Goal: Task Accomplishment & Management: Manage account settings

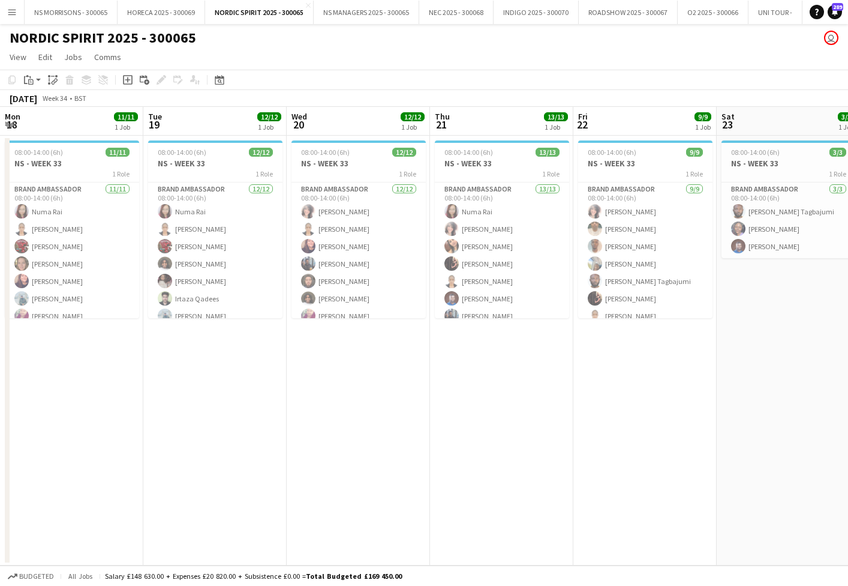
scroll to position [0, 382]
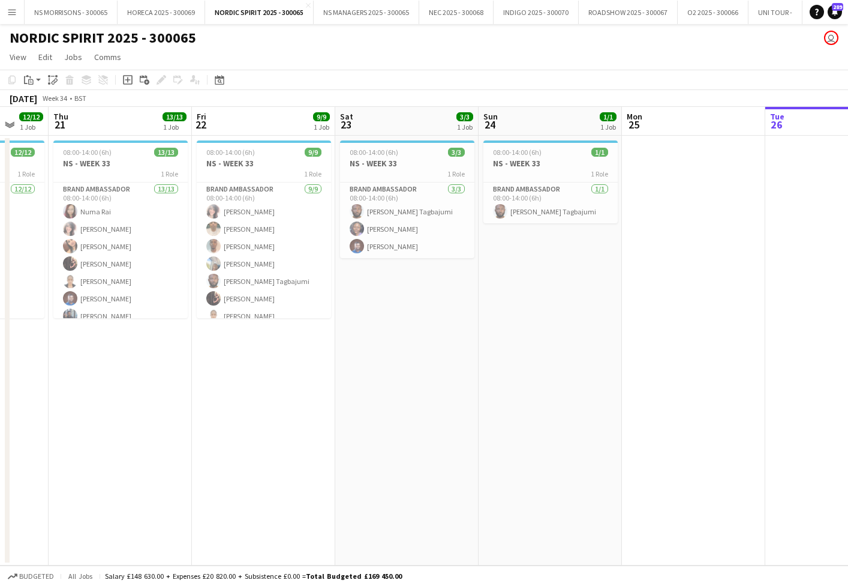
click at [5, 12] on button "Menu" at bounding box center [12, 12] width 24 height 24
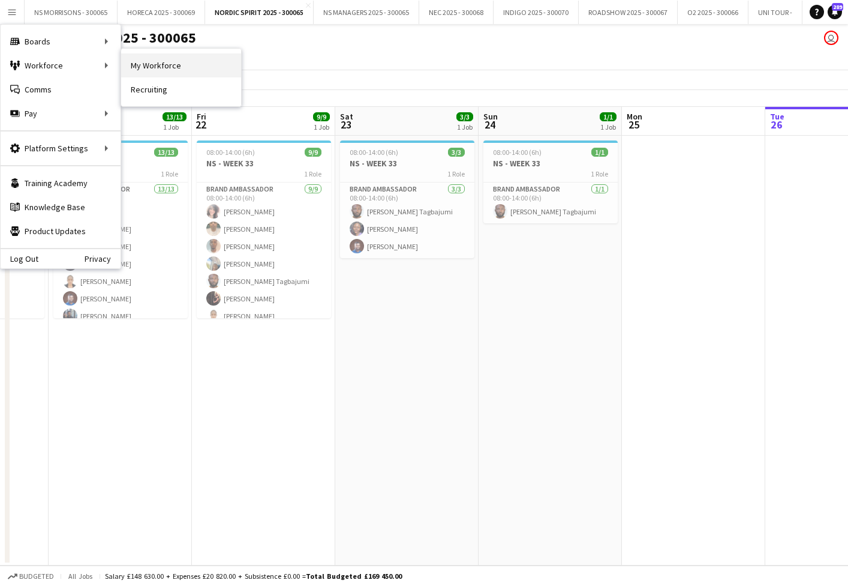
click at [156, 68] on link "My Workforce" at bounding box center [181, 65] width 120 height 24
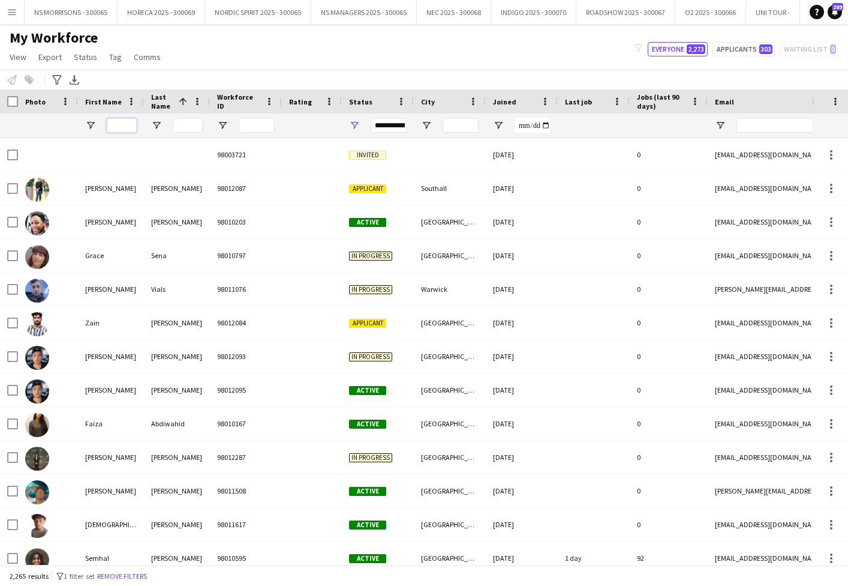
click at [128, 128] on input "First Name Filter Input" at bounding box center [122, 125] width 30 height 14
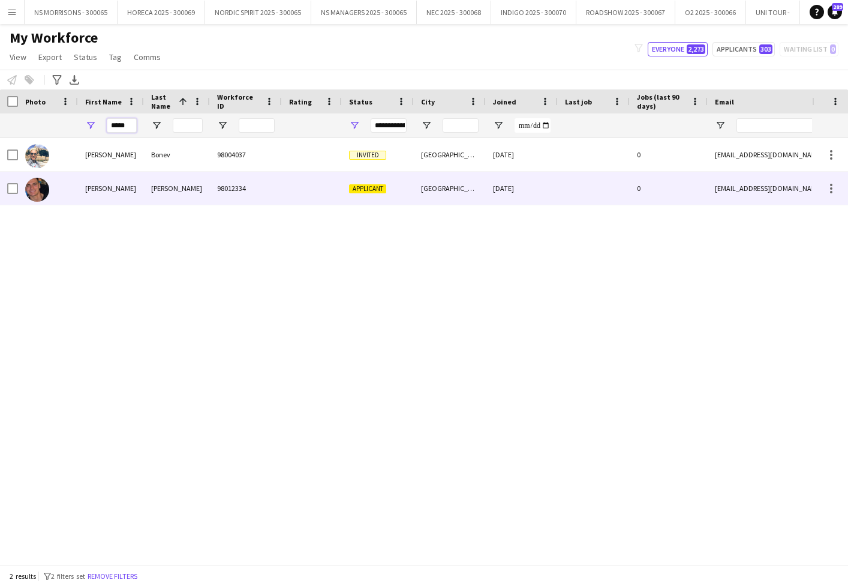
type input "*****"
drag, startPoint x: 365, startPoint y: 191, endPoint x: 520, endPoint y: 167, distance: 157.2
click at [365, 191] on span "Applicant" at bounding box center [367, 188] width 37 height 9
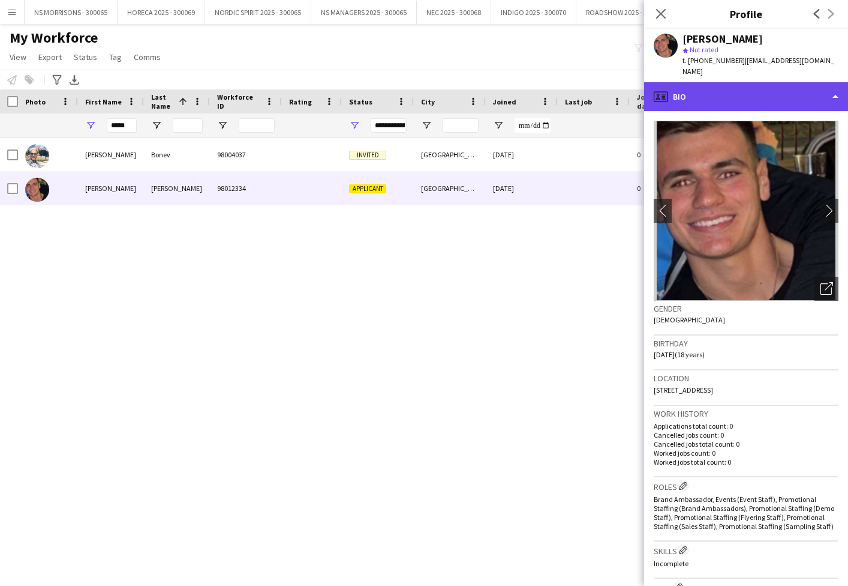
click at [754, 82] on div "profile Bio" at bounding box center [746, 96] width 204 height 29
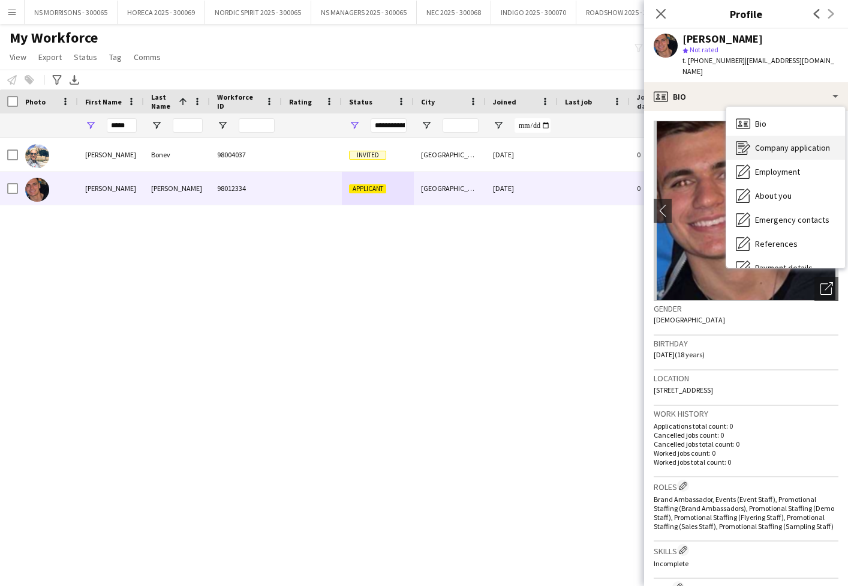
click at [757, 142] on span "Company application" at bounding box center [792, 147] width 75 height 11
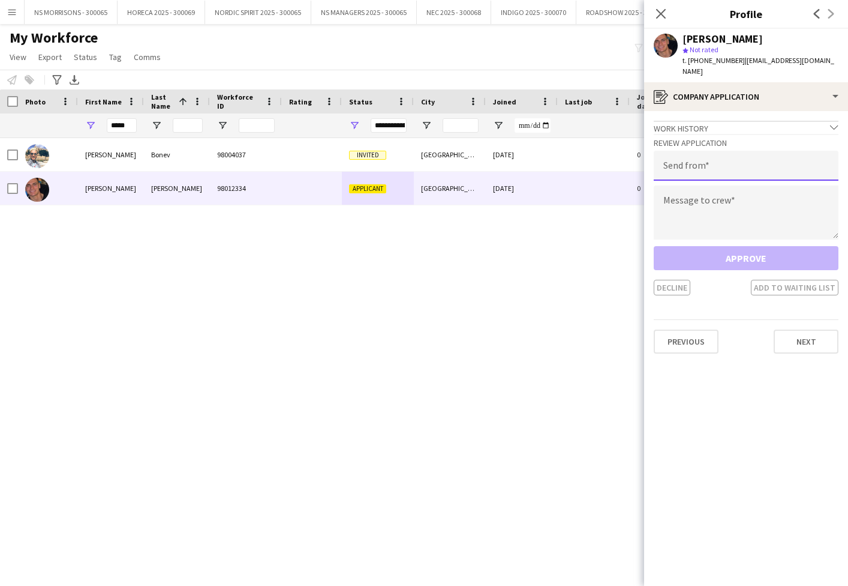
drag, startPoint x: 726, startPoint y: 150, endPoint x: 710, endPoint y: 146, distance: 16.7
click at [725, 151] on input "email" at bounding box center [746, 166] width 185 height 30
type input "**********"
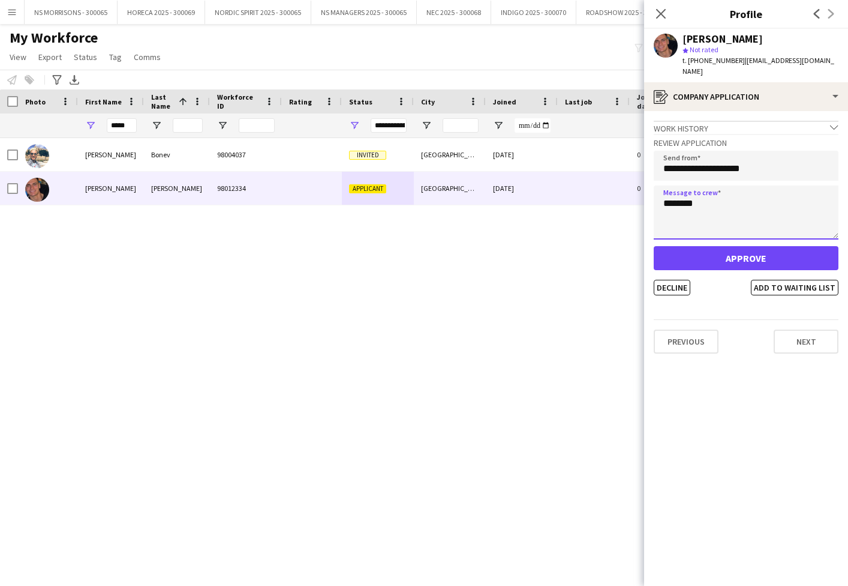
type textarea "********"
click at [734, 252] on button "Approve" at bounding box center [746, 258] width 185 height 24
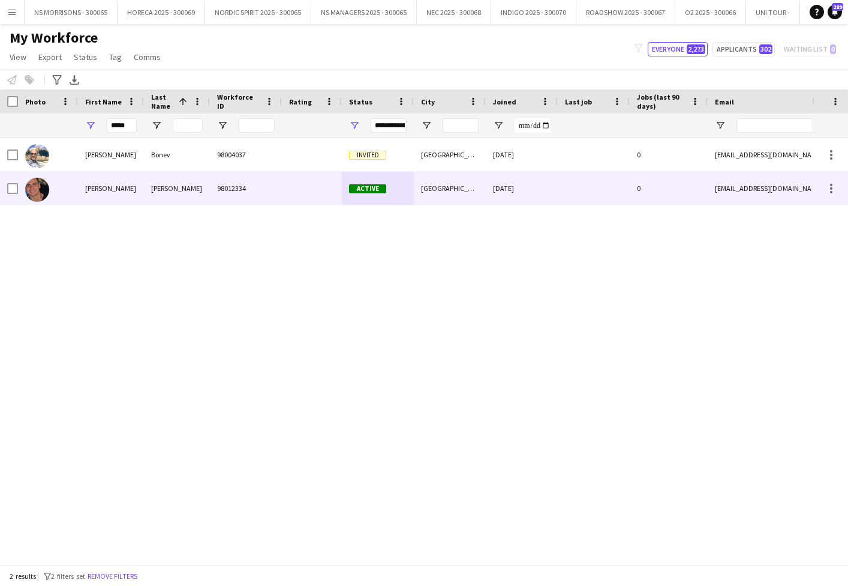
click at [83, 189] on div "[PERSON_NAME]" at bounding box center [111, 188] width 66 height 33
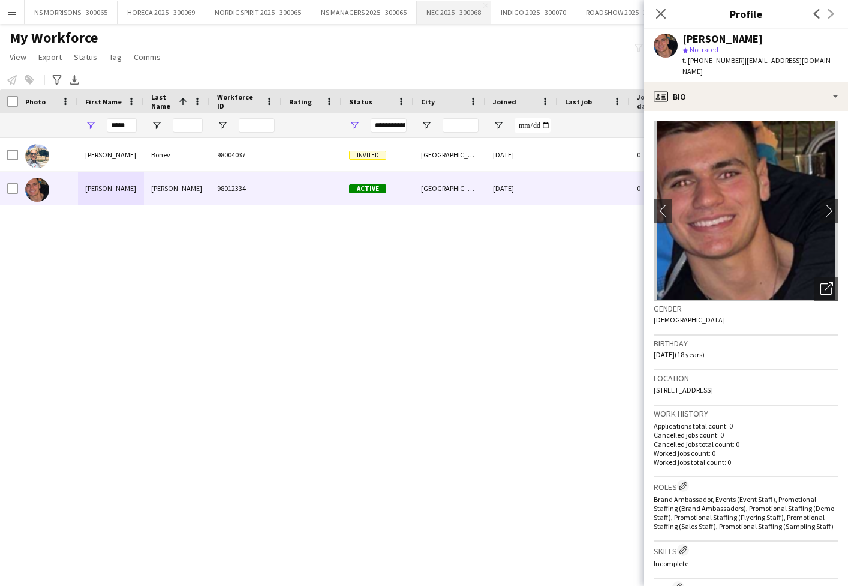
drag, startPoint x: 661, startPoint y: 11, endPoint x: 473, endPoint y: 7, distance: 187.8
click at [661, 11] on icon "Close pop-in" at bounding box center [661, 14] width 10 height 10
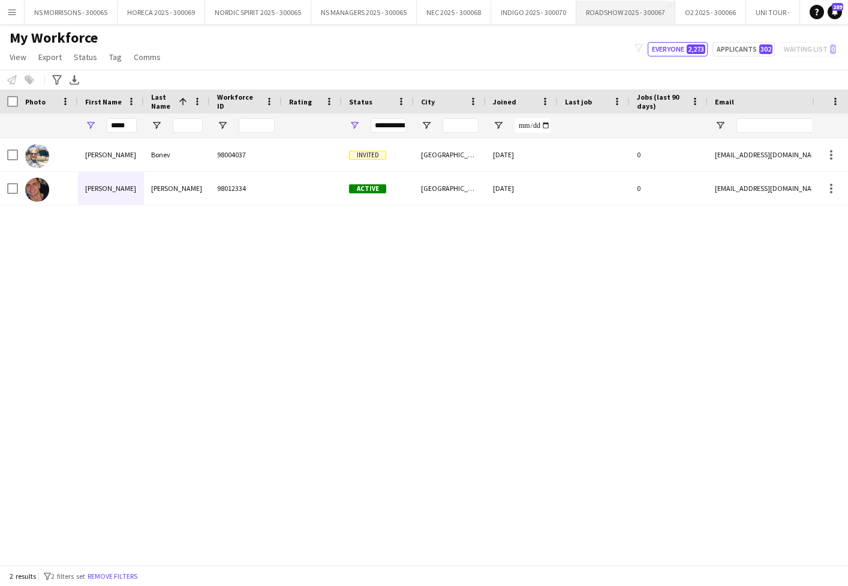
click at [588, 14] on button "ROADSHOW 2025 - 300067 Close" at bounding box center [626, 12] width 99 height 23
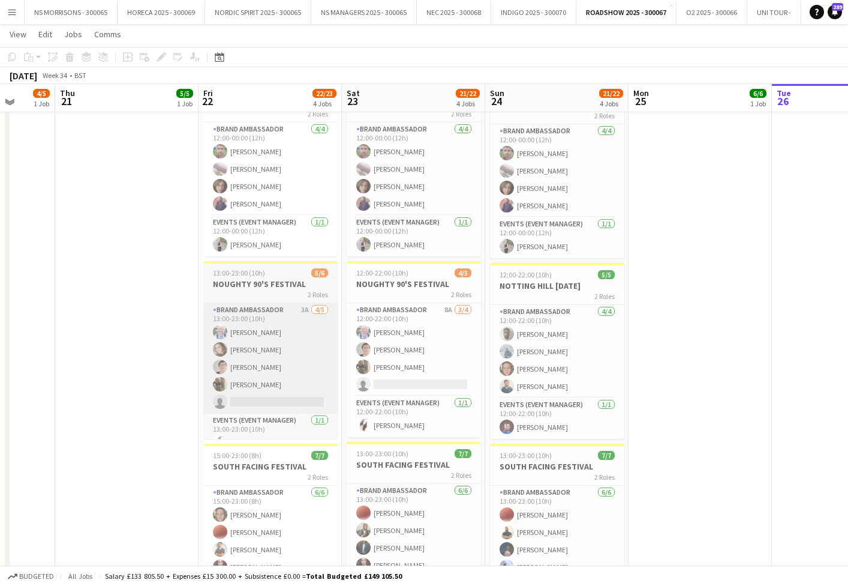
scroll to position [241, 0]
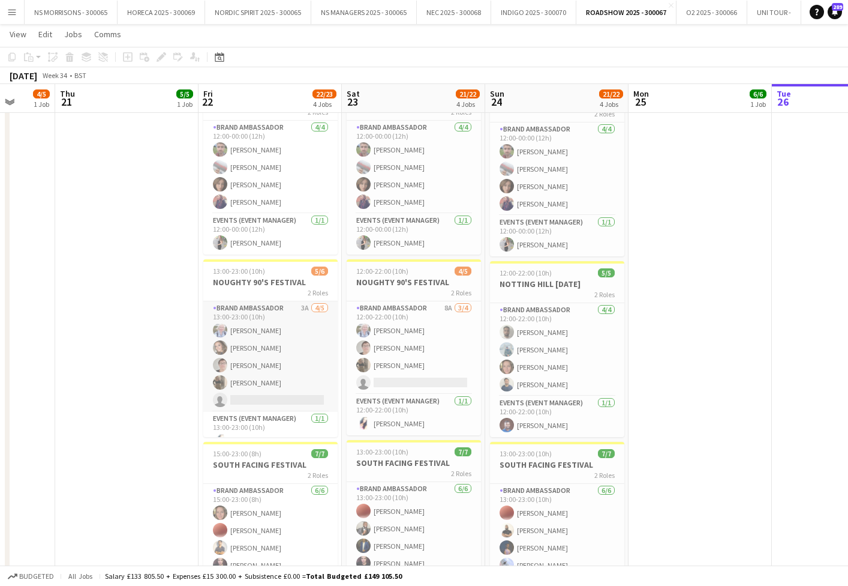
click at [261, 393] on app-card-role "Brand Ambassador 3A [DATE] 13:00-23:00 (10h) [PERSON_NAME] [PERSON_NAME] [PERSO…" at bounding box center [270, 356] width 134 height 110
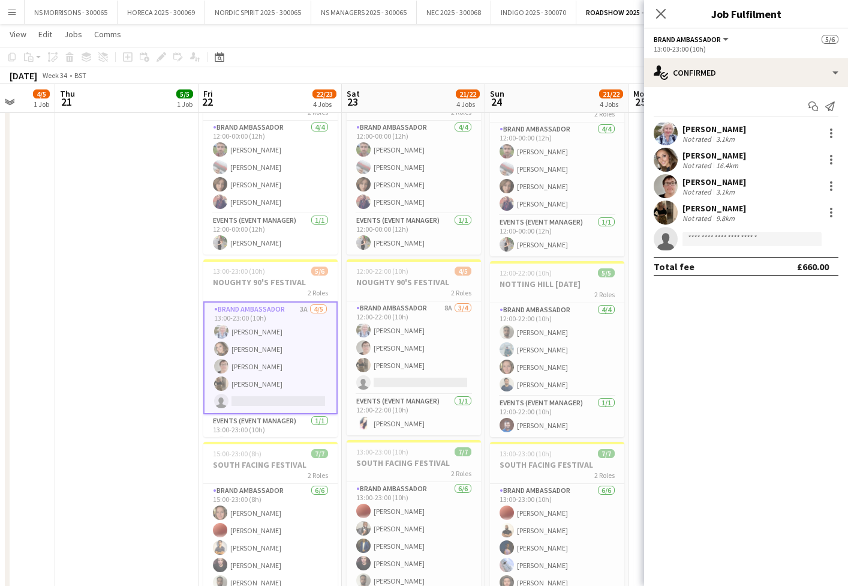
drag, startPoint x: 391, startPoint y: 385, endPoint x: 488, endPoint y: 348, distance: 103.3
click at [393, 385] on app-card-role "Brand Ambassador 8A [DATE] 12:00-22:00 (10h) [PERSON_NAME] [PERSON_NAME] [PERSO…" at bounding box center [414, 347] width 134 height 93
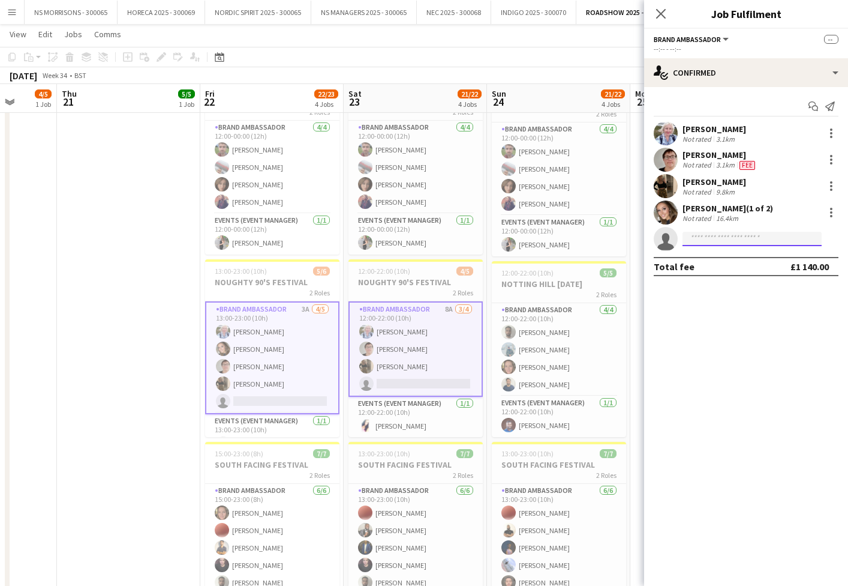
click at [709, 239] on input at bounding box center [752, 239] width 139 height 14
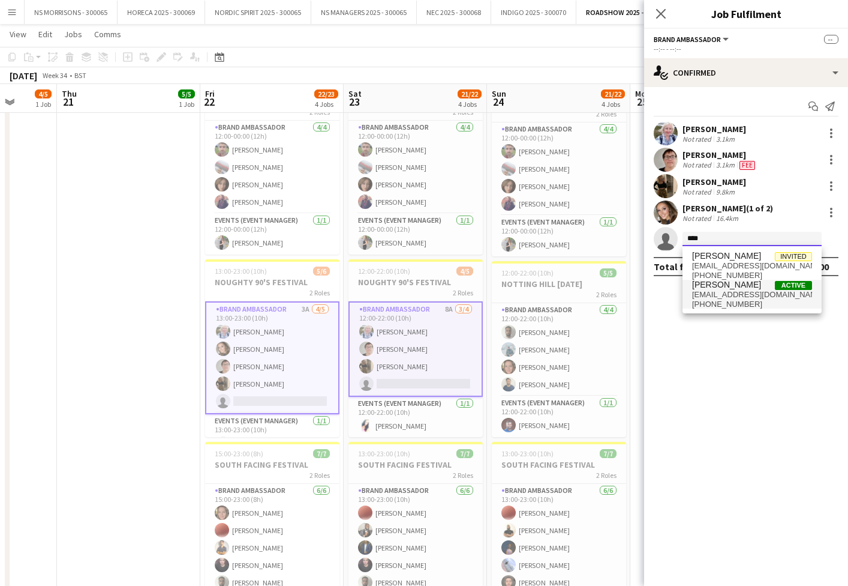
type input "****"
click at [715, 289] on span "[PERSON_NAME]" at bounding box center [726, 285] width 69 height 10
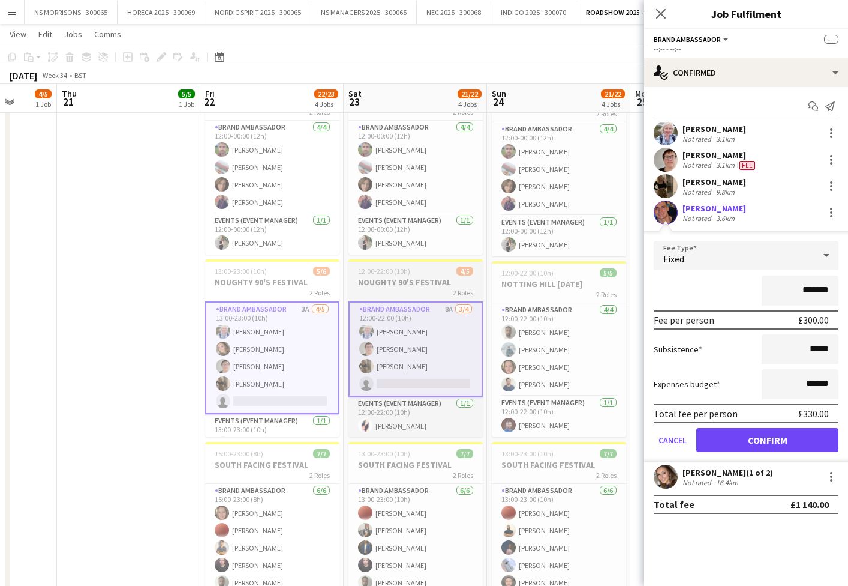
drag, startPoint x: 722, startPoint y: 439, endPoint x: 475, endPoint y: 364, distance: 258.3
click at [722, 439] on button "Confirm" at bounding box center [768, 440] width 142 height 24
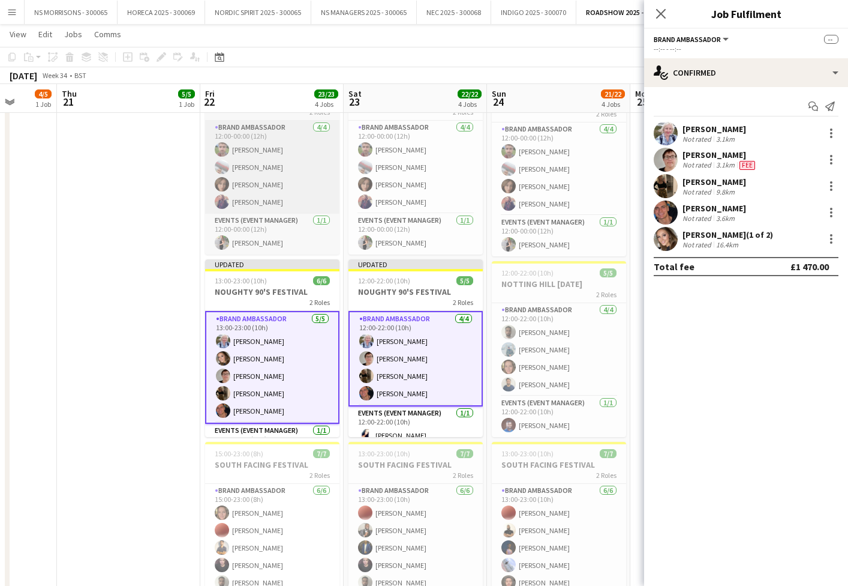
drag, startPoint x: 123, startPoint y: 257, endPoint x: 337, endPoint y: 184, distance: 226.5
click at [123, 257] on app-date-cell "12:00-00:00 (12h) (Fri) 5/5 LOST VILLAGE 2 Roles Brand Ambassador [DATE] 12:00-…" at bounding box center [128, 269] width 143 height 752
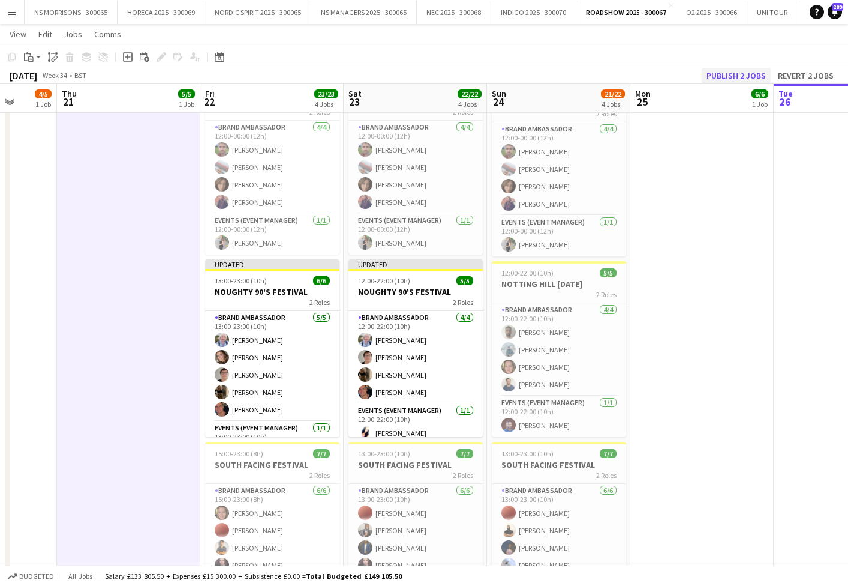
click at [752, 79] on button "Publish 2 jobs" at bounding box center [736, 76] width 69 height 16
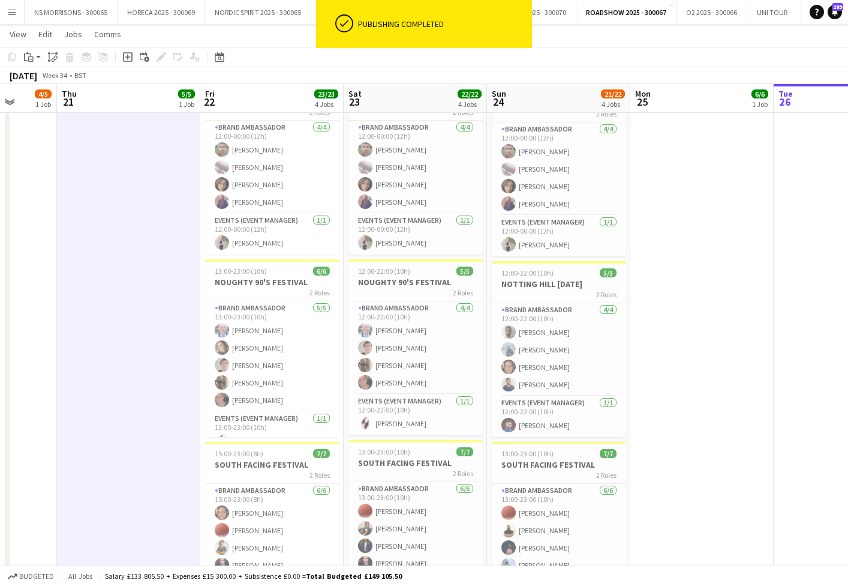
drag, startPoint x: 8, startPoint y: 16, endPoint x: 28, endPoint y: 51, distance: 40.0
click at [8, 17] on button "Menu" at bounding box center [12, 12] width 24 height 24
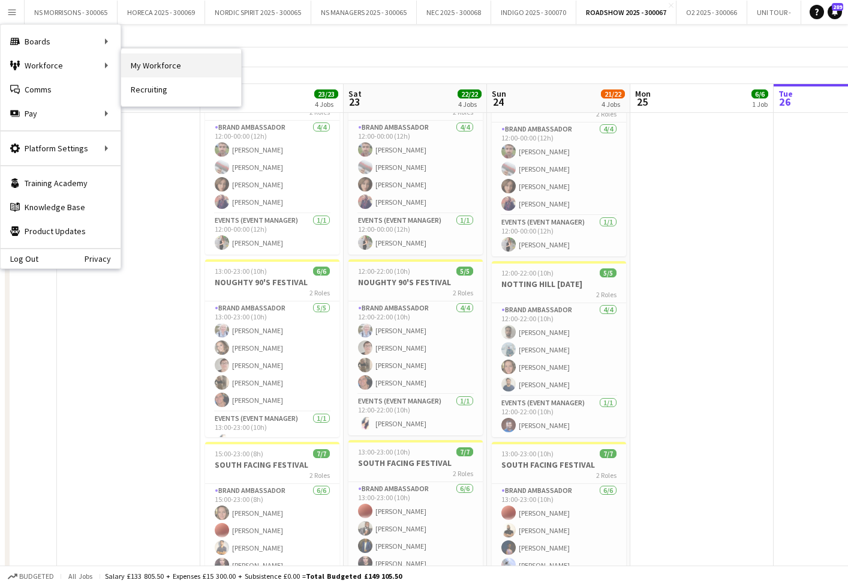
click at [170, 71] on link "My Workforce" at bounding box center [181, 65] width 120 height 24
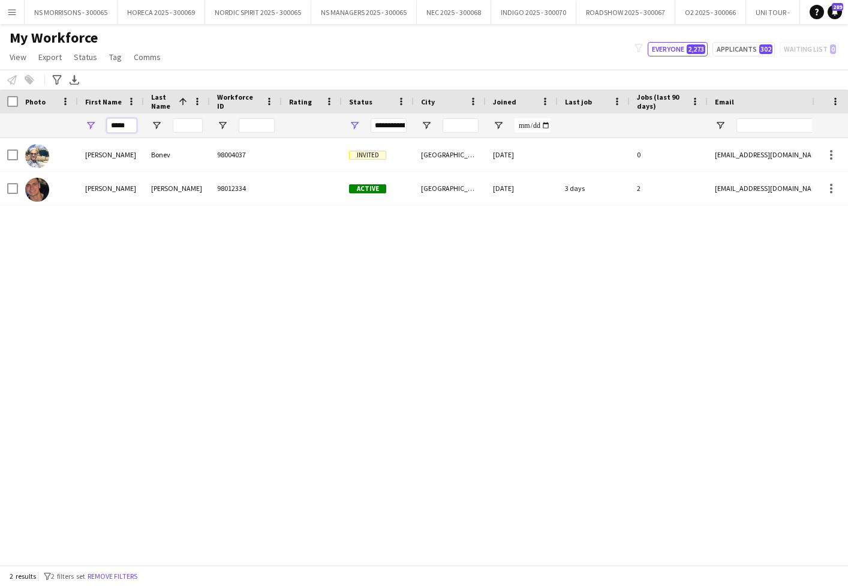
drag, startPoint x: 133, startPoint y: 126, endPoint x: 102, endPoint y: 125, distance: 31.2
click at [102, 125] on div "*****" at bounding box center [111, 125] width 66 height 24
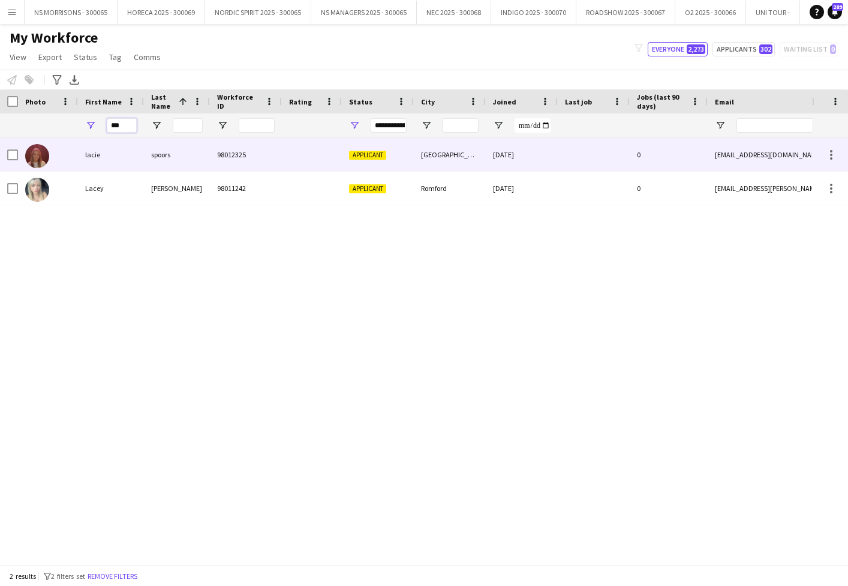
type input "***"
click at [352, 147] on div "Applicant" at bounding box center [378, 154] width 72 height 33
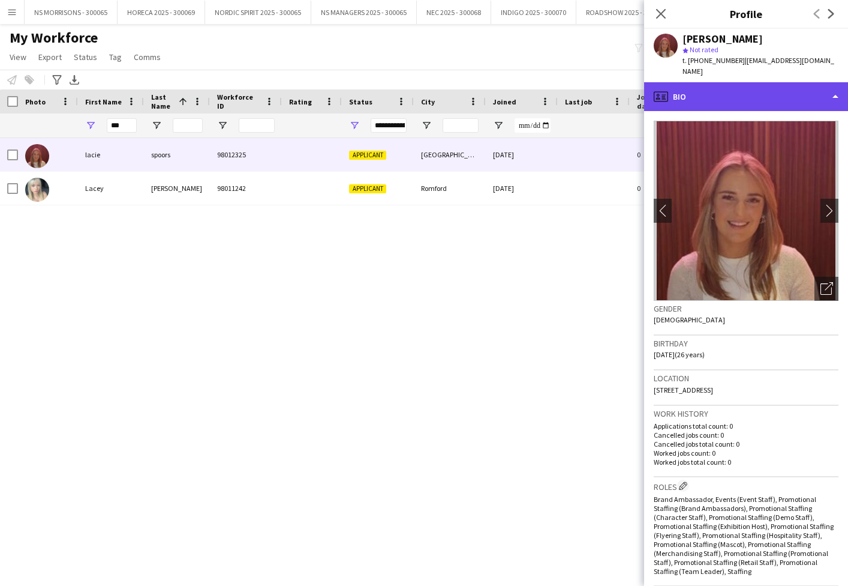
click at [743, 82] on div "profile Bio" at bounding box center [746, 96] width 204 height 29
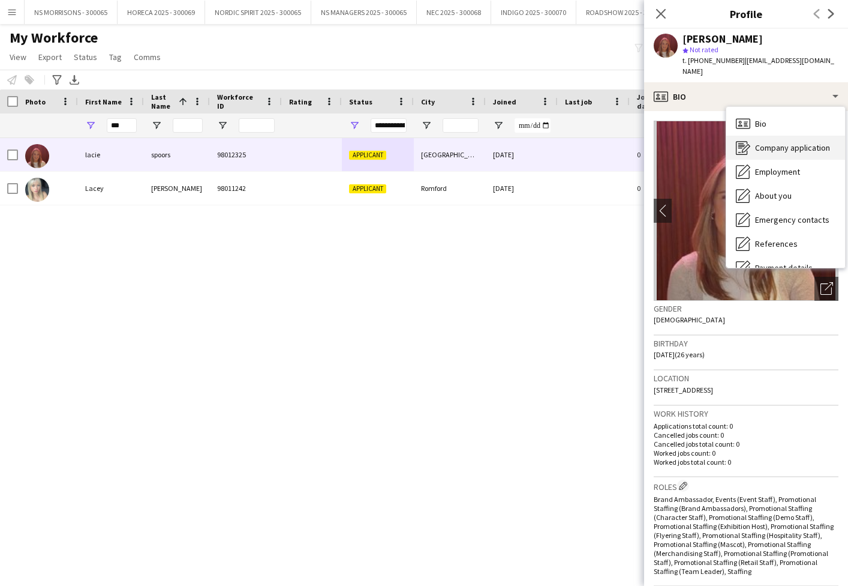
click at [786, 143] on div "Company application Company application" at bounding box center [786, 148] width 119 height 24
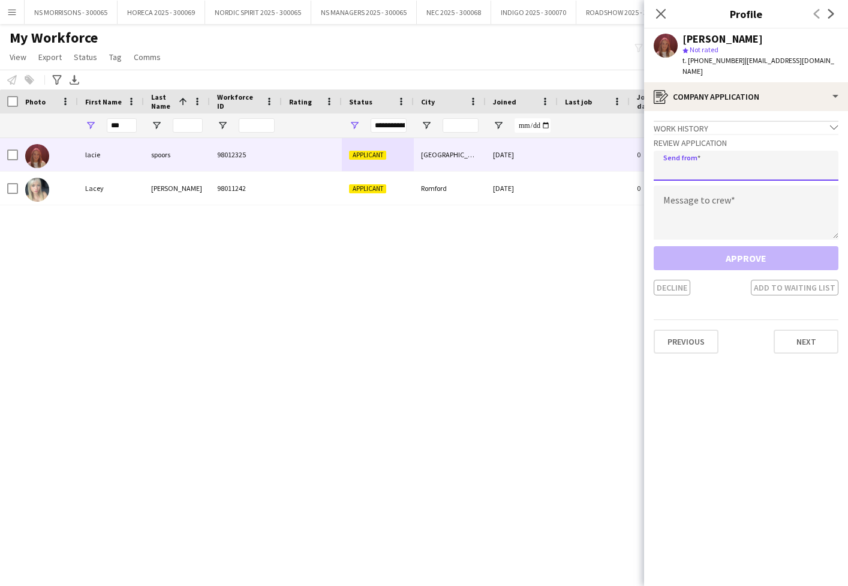
click at [719, 153] on input "email" at bounding box center [746, 166] width 185 height 30
type input "**********"
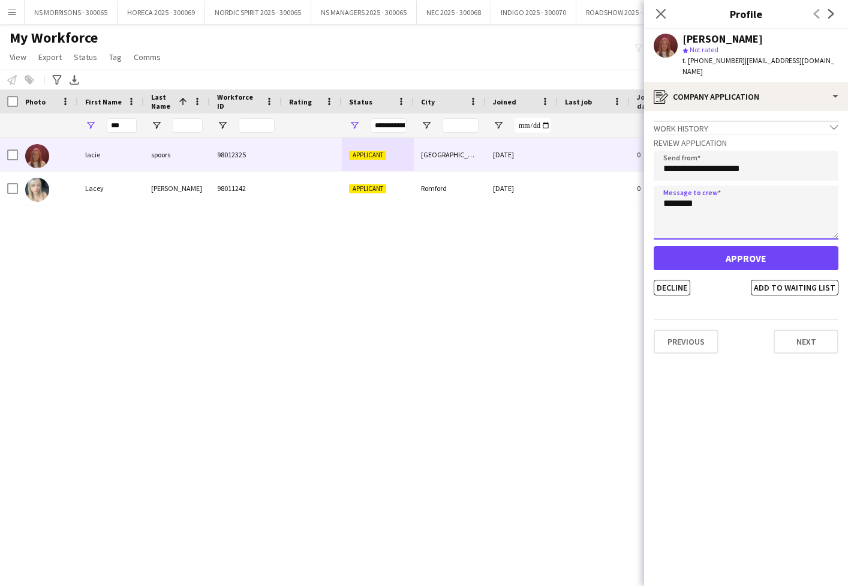
type textarea "********"
click at [743, 259] on div "Approve Decline Add to waiting list" at bounding box center [746, 270] width 185 height 49
click at [743, 255] on button "Approve" at bounding box center [746, 258] width 185 height 24
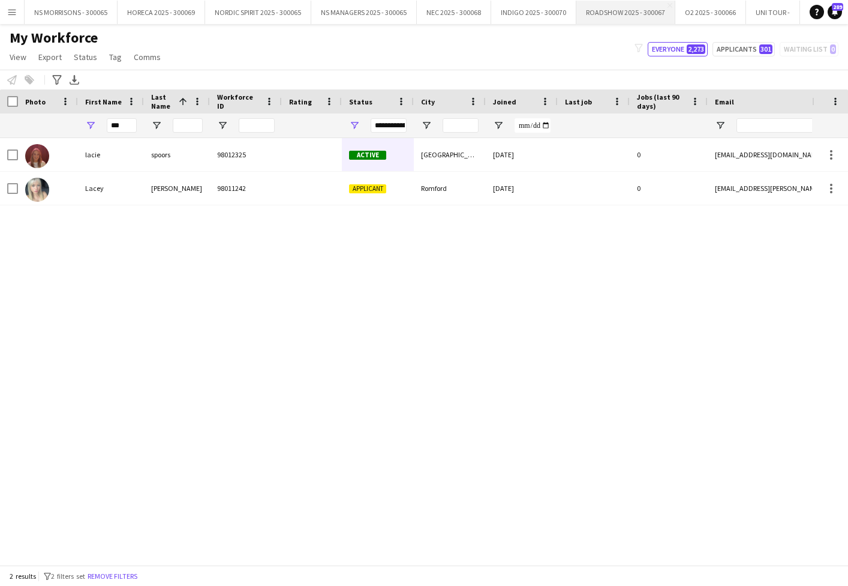
click at [612, 16] on button "ROADSHOW 2025 - 300067 Close" at bounding box center [626, 12] width 99 height 23
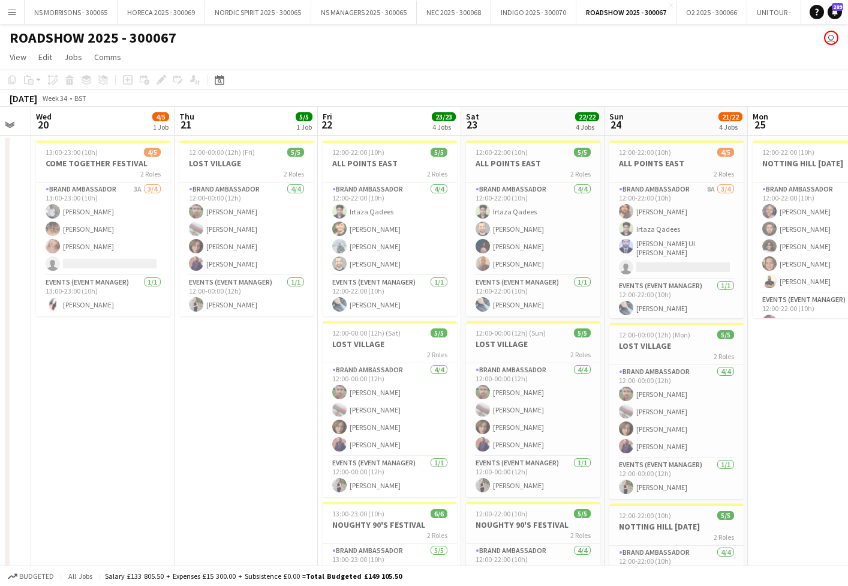
scroll to position [0, 242]
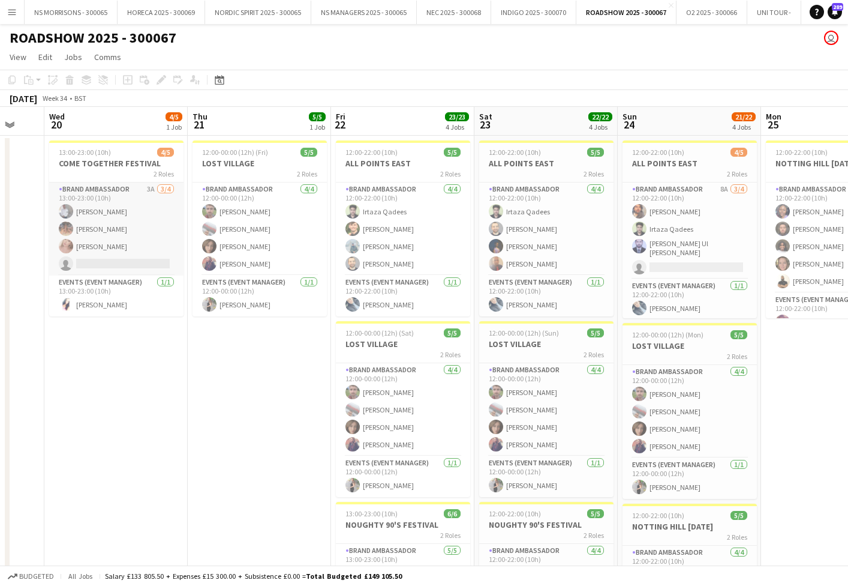
click at [117, 257] on app-card-role "Brand Ambassador 3A [DATE] 13:00-23:00 (10h) [PERSON_NAME] [PERSON_NAME] [PERSO…" at bounding box center [116, 228] width 134 height 93
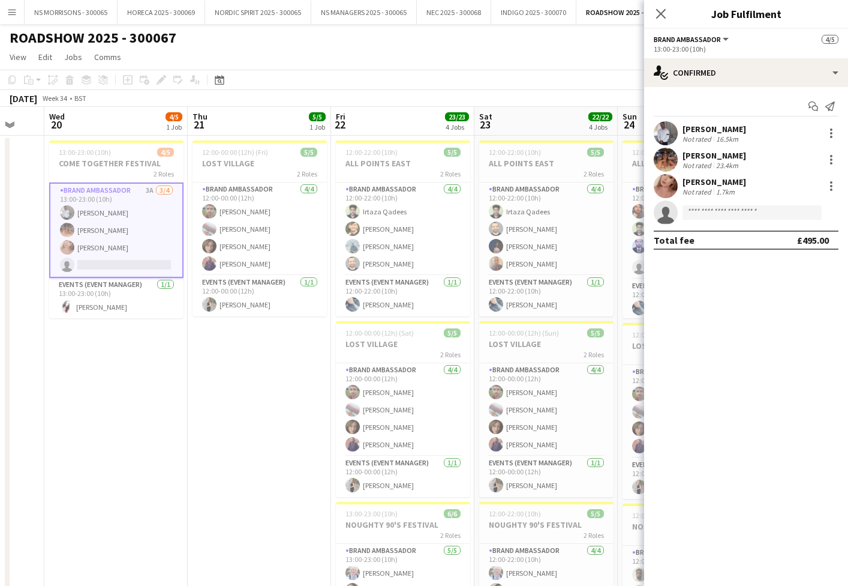
click at [752, 221] on app-invite-slot "single-neutral-actions" at bounding box center [746, 212] width 204 height 24
click at [757, 213] on input at bounding box center [752, 212] width 139 height 14
type input "*****"
drag, startPoint x: 757, startPoint y: 213, endPoint x: 760, endPoint y: 235, distance: 22.3
click at [760, 235] on span "[EMAIL_ADDRESS][DOMAIN_NAME]" at bounding box center [752, 240] width 120 height 10
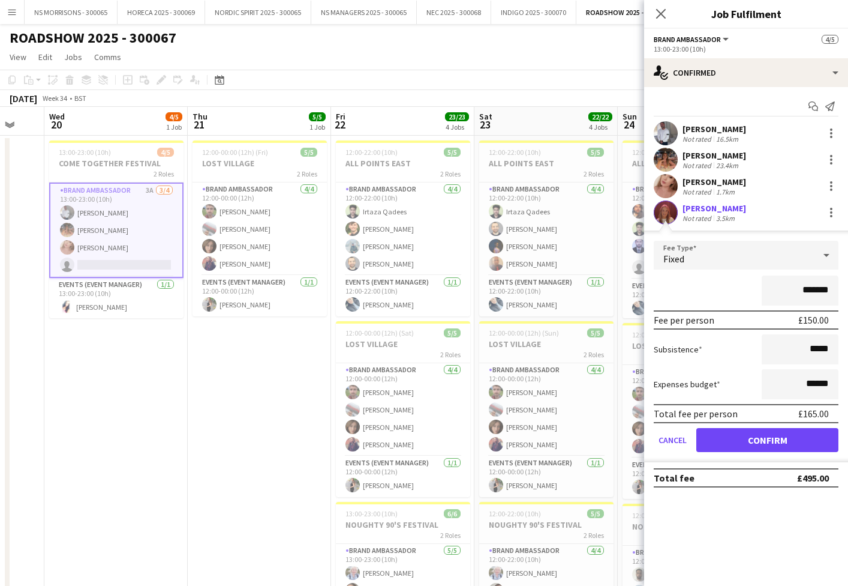
click at [751, 442] on button "Confirm" at bounding box center [768, 440] width 142 height 24
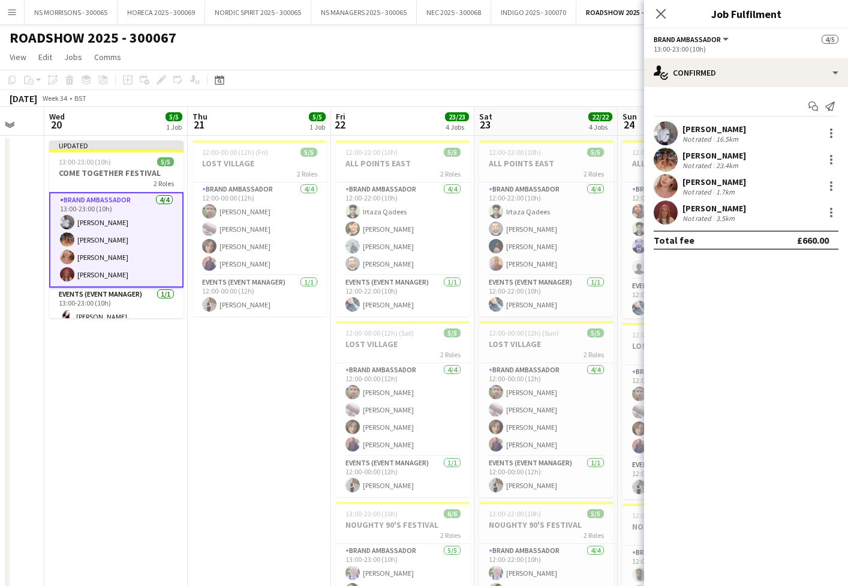
click at [278, 371] on app-date-cell "12:00-00:00 (12h) (Fri) 5/5 LOST VILLAGE 2 Roles Brand Ambassador [DATE] 12:00-…" at bounding box center [259, 512] width 143 height 752
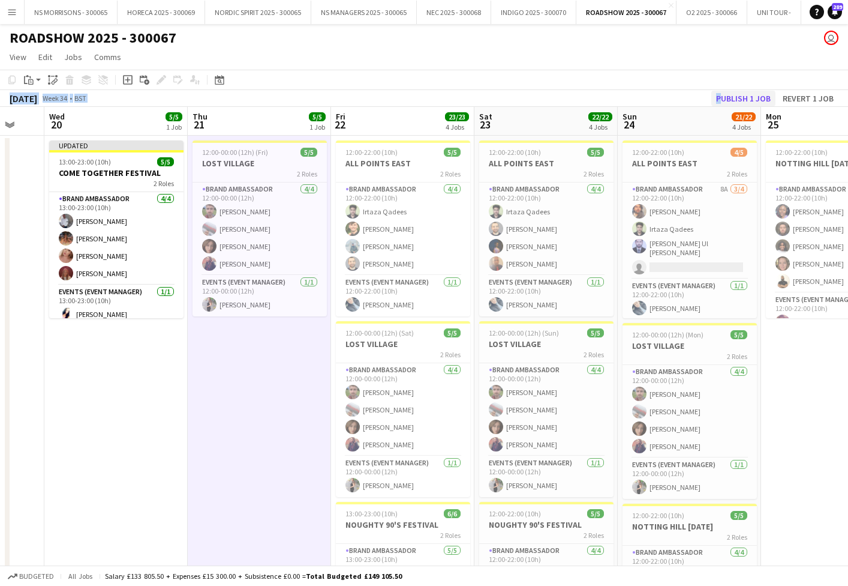
click at [755, 90] on div "Copy Paste Paste Command V Paste with crew Command Shift V Paste linked Job [GE…" at bounding box center [424, 88] width 848 height 37
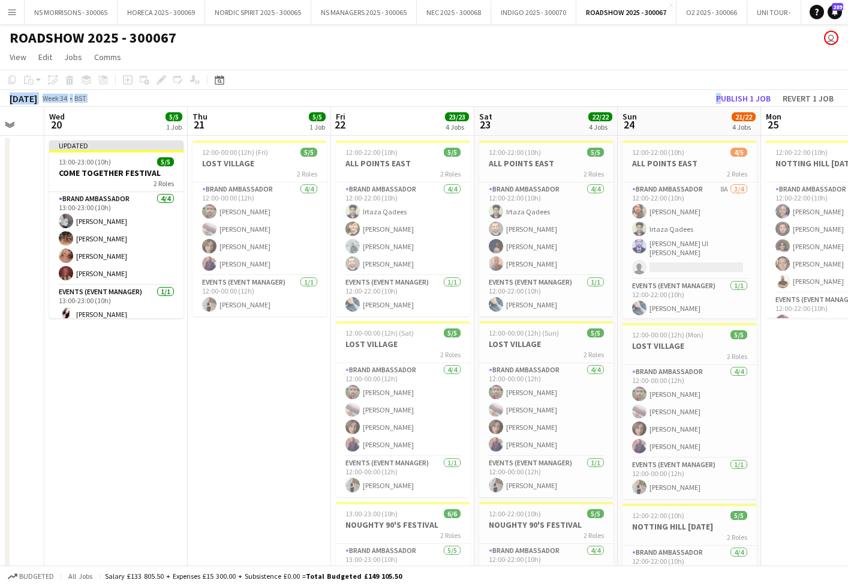
drag, startPoint x: 753, startPoint y: 94, endPoint x: 514, endPoint y: 70, distance: 240.0
click at [753, 94] on button "Publish 1 job" at bounding box center [744, 99] width 64 height 16
